Goal: Task Accomplishment & Management: Manage account settings

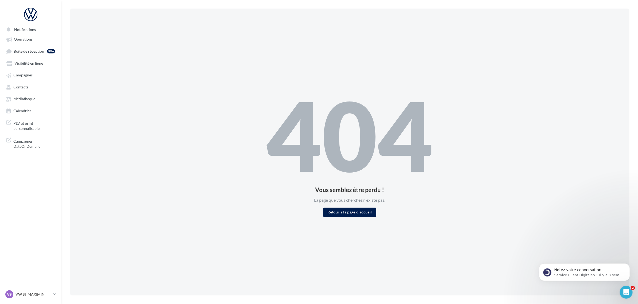
click at [36, 57] on ul "Opérations Boîte de réception 99+ Visibilité en ligne Campagnes Contacts Médiat…" at bounding box center [30, 74] width 57 height 85
click at [36, 55] on link "Boîte de réception 99+" at bounding box center [30, 51] width 55 height 10
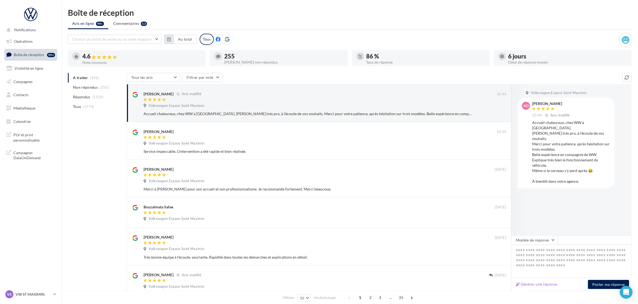
click at [167, 39] on icon "button" at bounding box center [169, 39] width 4 height 4
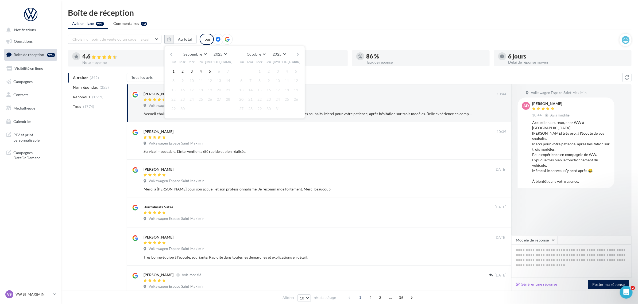
click at [170, 54] on button "button" at bounding box center [171, 53] width 5 height 7
click at [210, 70] on button "1" at bounding box center [210, 71] width 8 height 8
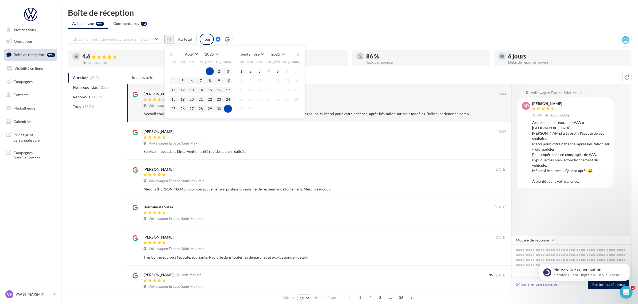
click at [228, 107] on button "31" at bounding box center [228, 109] width 8 height 8
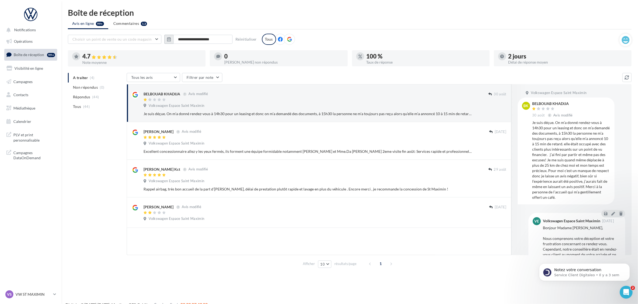
click at [170, 38] on icon "button" at bounding box center [169, 39] width 4 height 4
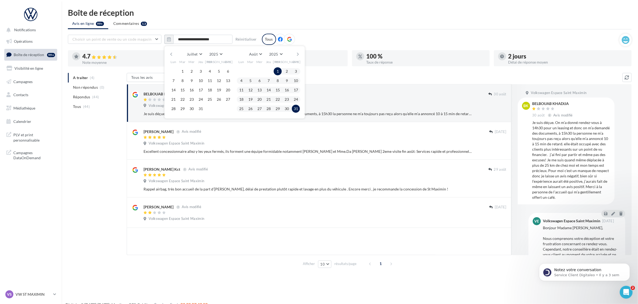
click at [170, 54] on button "button" at bounding box center [171, 53] width 5 height 7
click at [249, 70] on button "1" at bounding box center [250, 71] width 8 height 8
click at [296, 53] on button "button" at bounding box center [298, 53] width 5 height 7
click at [298, 106] on button "31" at bounding box center [296, 109] width 8 height 8
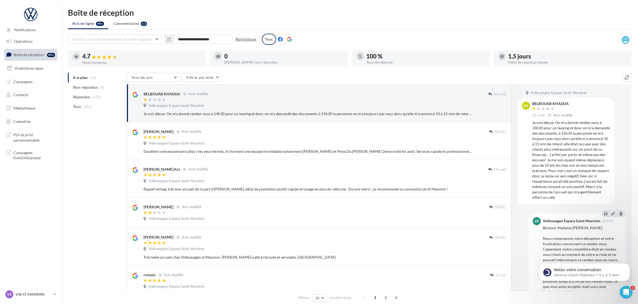
click at [252, 37] on button "Réinitialiser" at bounding box center [246, 39] width 26 height 6
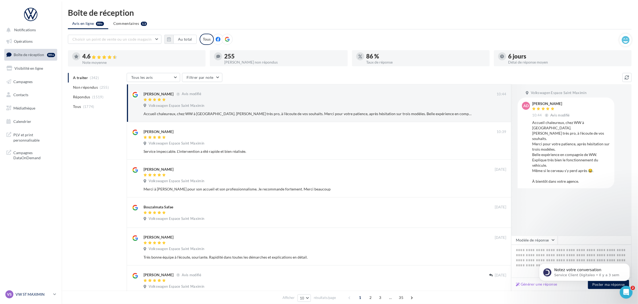
click at [40, 290] on div "VS VW ST MAXIMIN vw-stm-mam" at bounding box center [28, 294] width 46 height 8
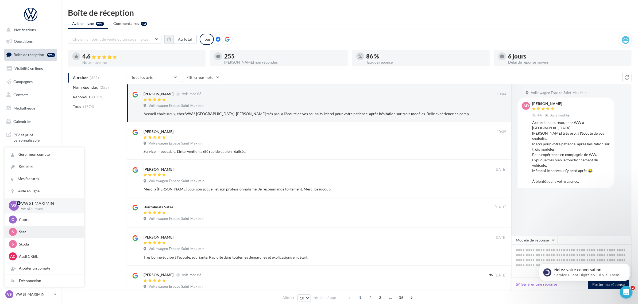
click at [37, 233] on p "Seat" at bounding box center [48, 231] width 59 height 5
